Goal: Transaction & Acquisition: Obtain resource

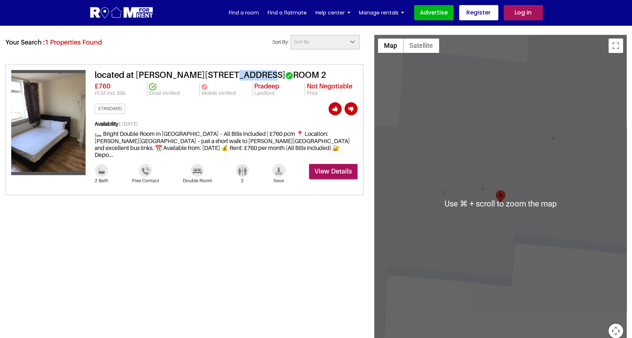
scroll to position [686, 0]
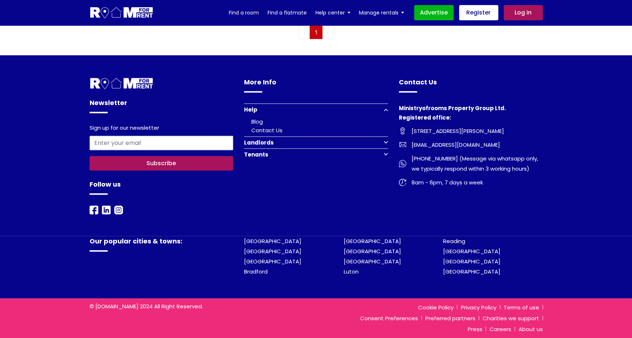
click at [281, 142] on button "Landlords" at bounding box center [316, 143] width 144 height 12
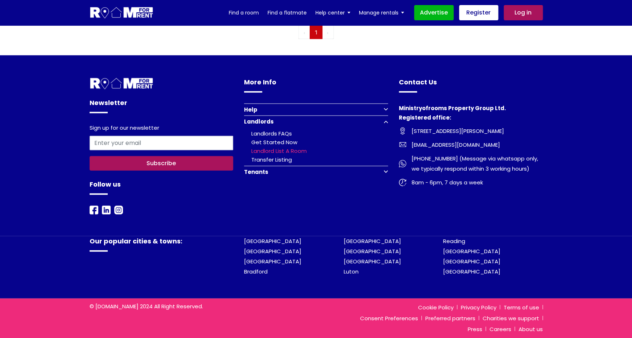
click at [294, 151] on link "Landlord list a room" at bounding box center [278, 151] width 55 height 8
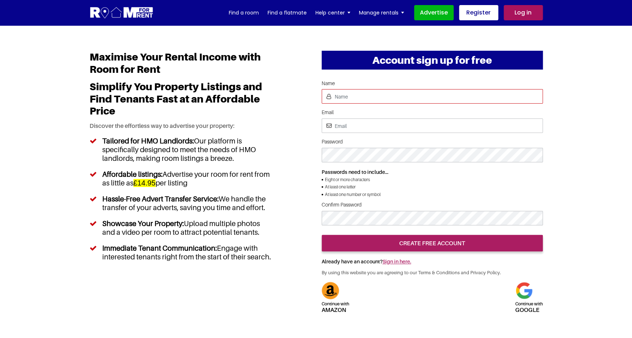
click at [338, 102] on input "Name" at bounding box center [431, 96] width 221 height 14
type input "jkl"
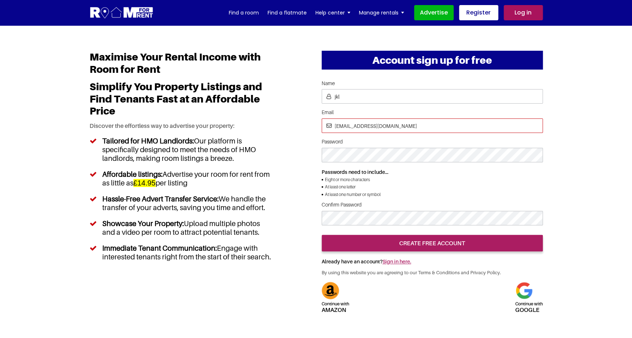
type input "[EMAIL_ADDRESS][DOMAIN_NAME]"
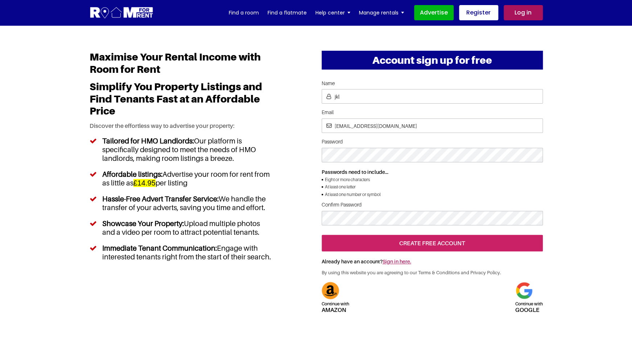
click at [474, 251] on input "create free account" at bounding box center [431, 243] width 221 height 17
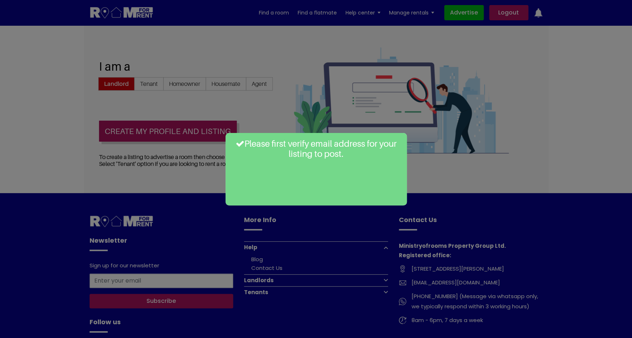
click at [351, 159] on p "Please first verify email address for your listing to post." at bounding box center [316, 149] width 170 height 21
click at [435, 185] on div "Please first verify email address for your listing to post." at bounding box center [316, 169] width 632 height 338
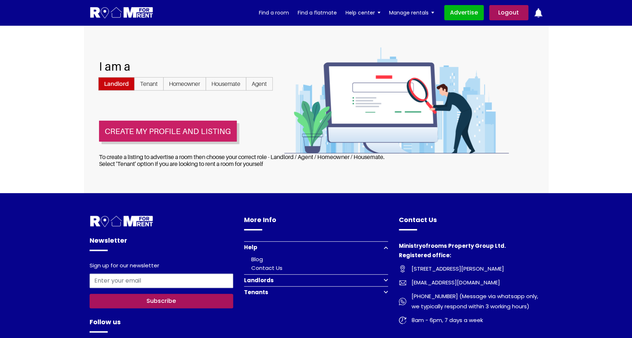
click at [121, 137] on button "Create my profile and listing" at bounding box center [168, 131] width 138 height 21
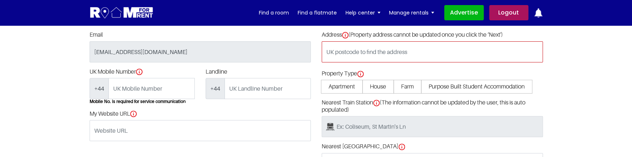
scroll to position [102, 0]
